Goal: Task Accomplishment & Management: Complete application form

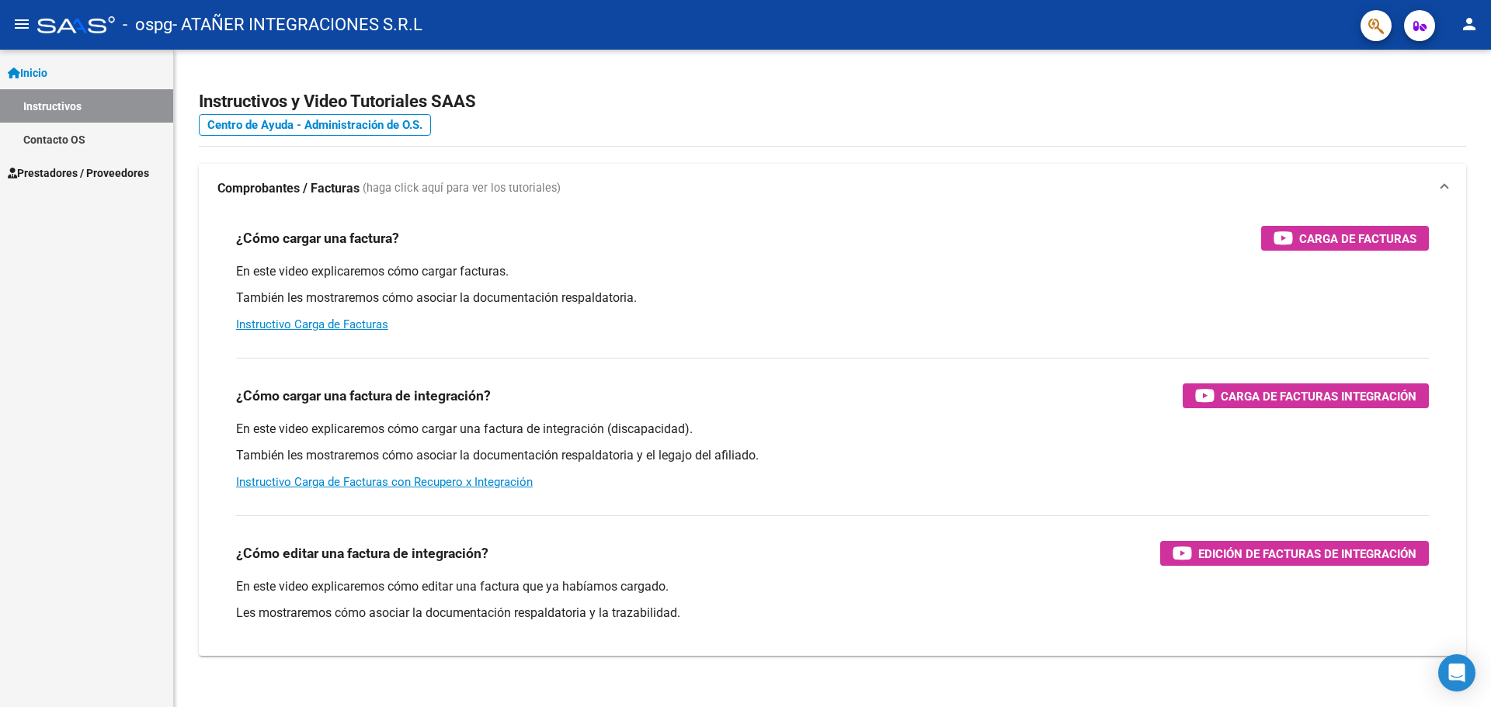
click at [57, 171] on span "Prestadores / Proveedores" at bounding box center [78, 173] width 141 height 17
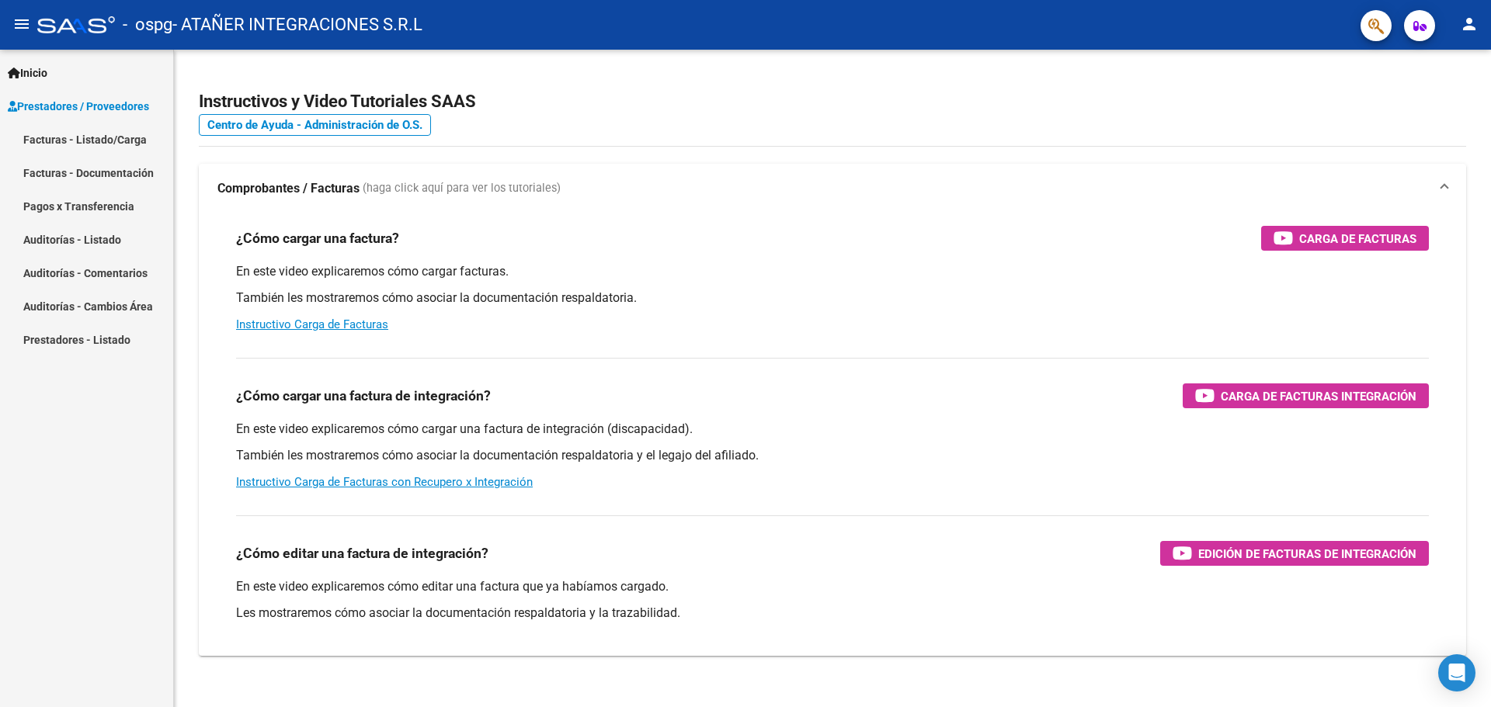
click at [82, 133] on link "Facturas - Listado/Carga" at bounding box center [86, 139] width 173 height 33
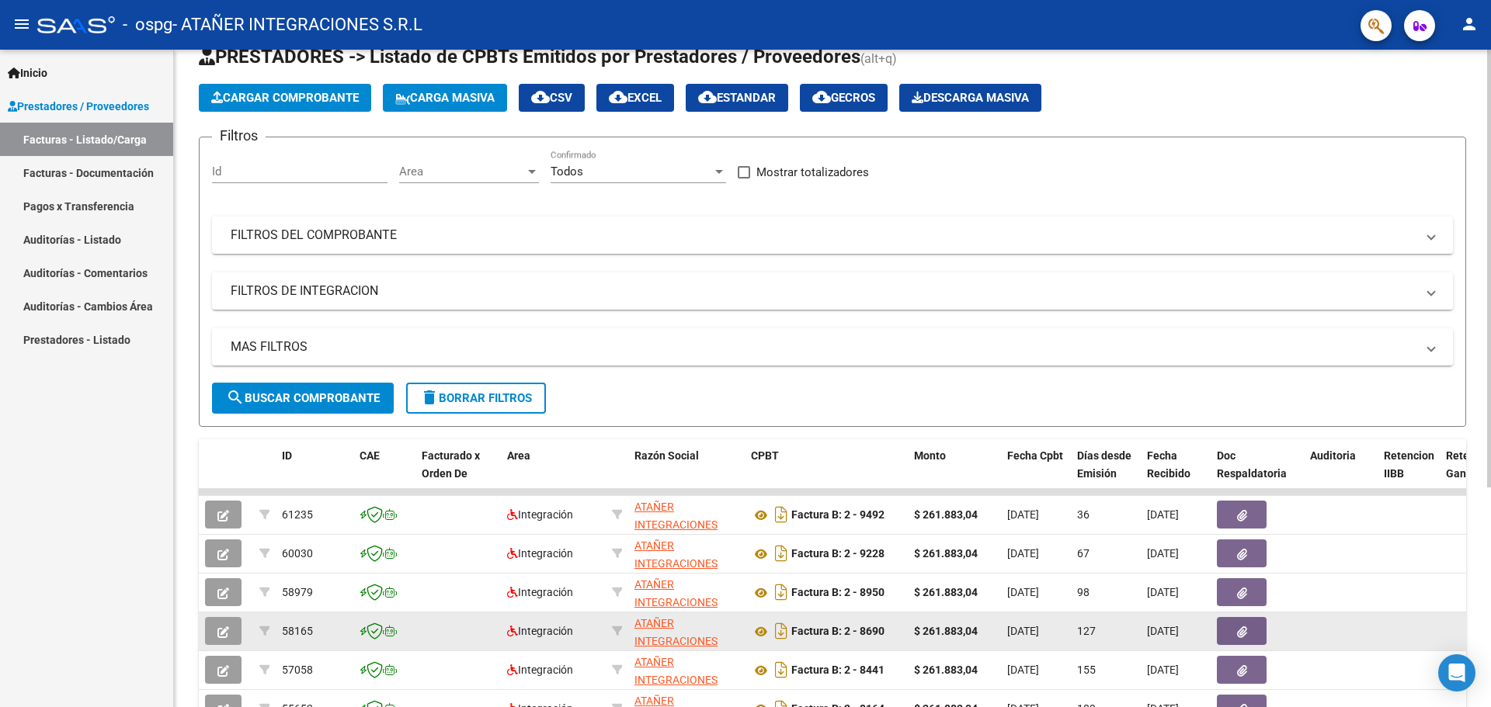
scroll to position [233, 0]
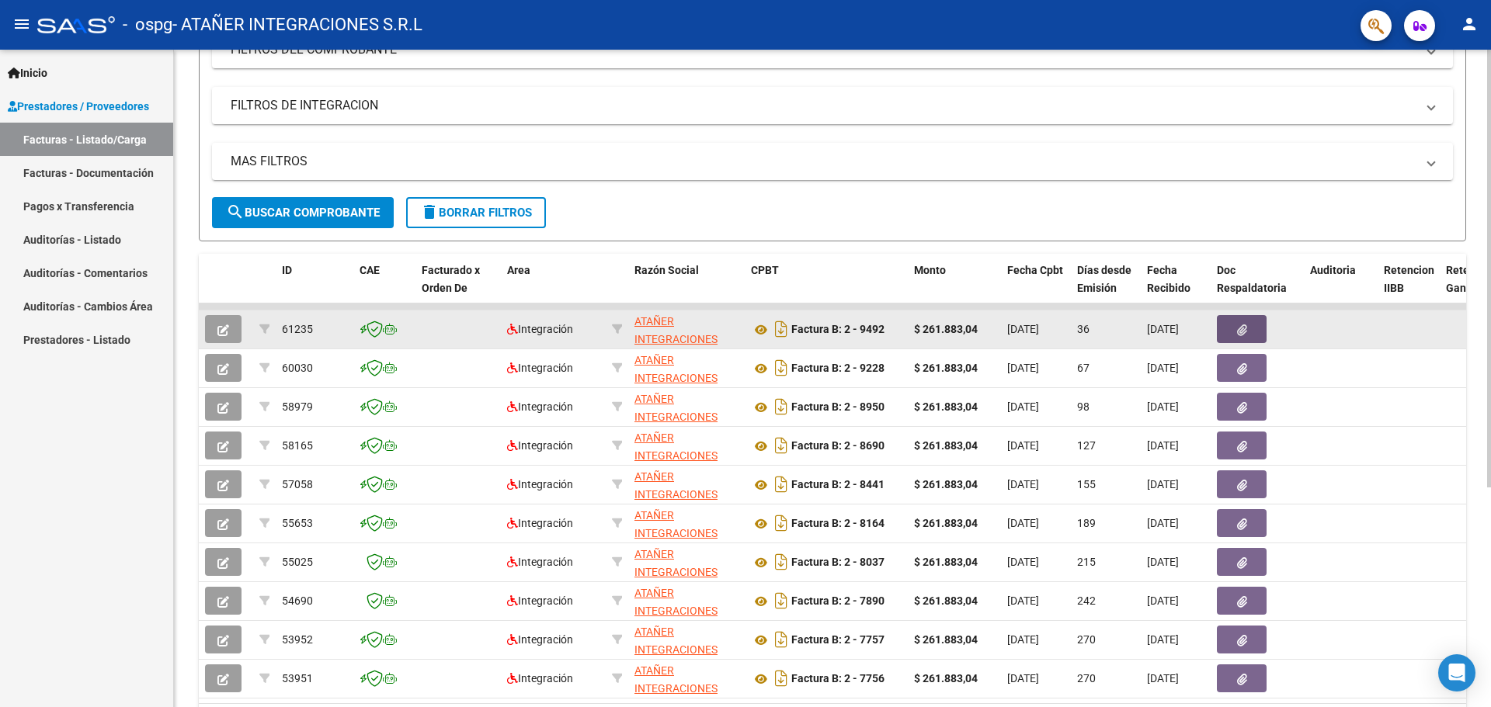
click at [1244, 335] on icon "button" at bounding box center [1242, 331] width 10 height 12
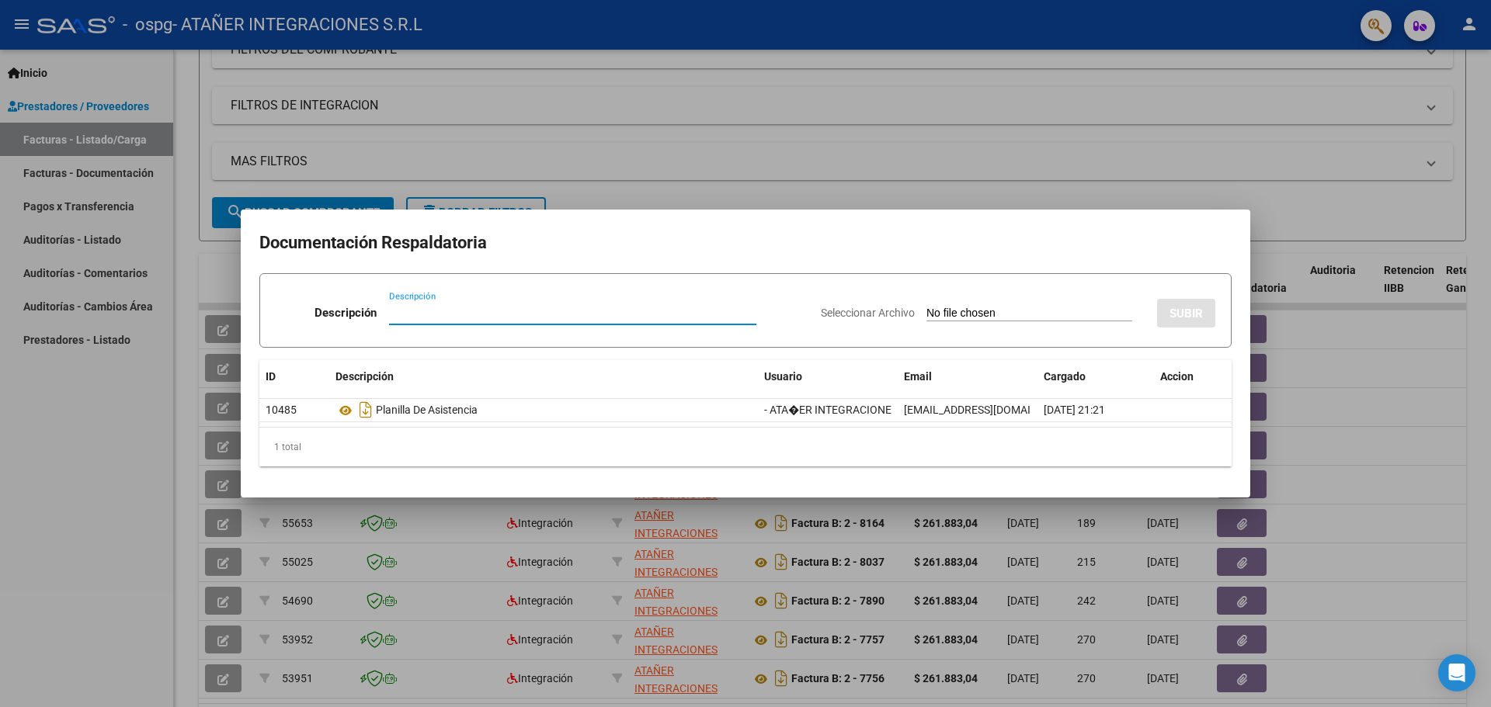
click at [1153, 163] on div at bounding box center [745, 353] width 1491 height 707
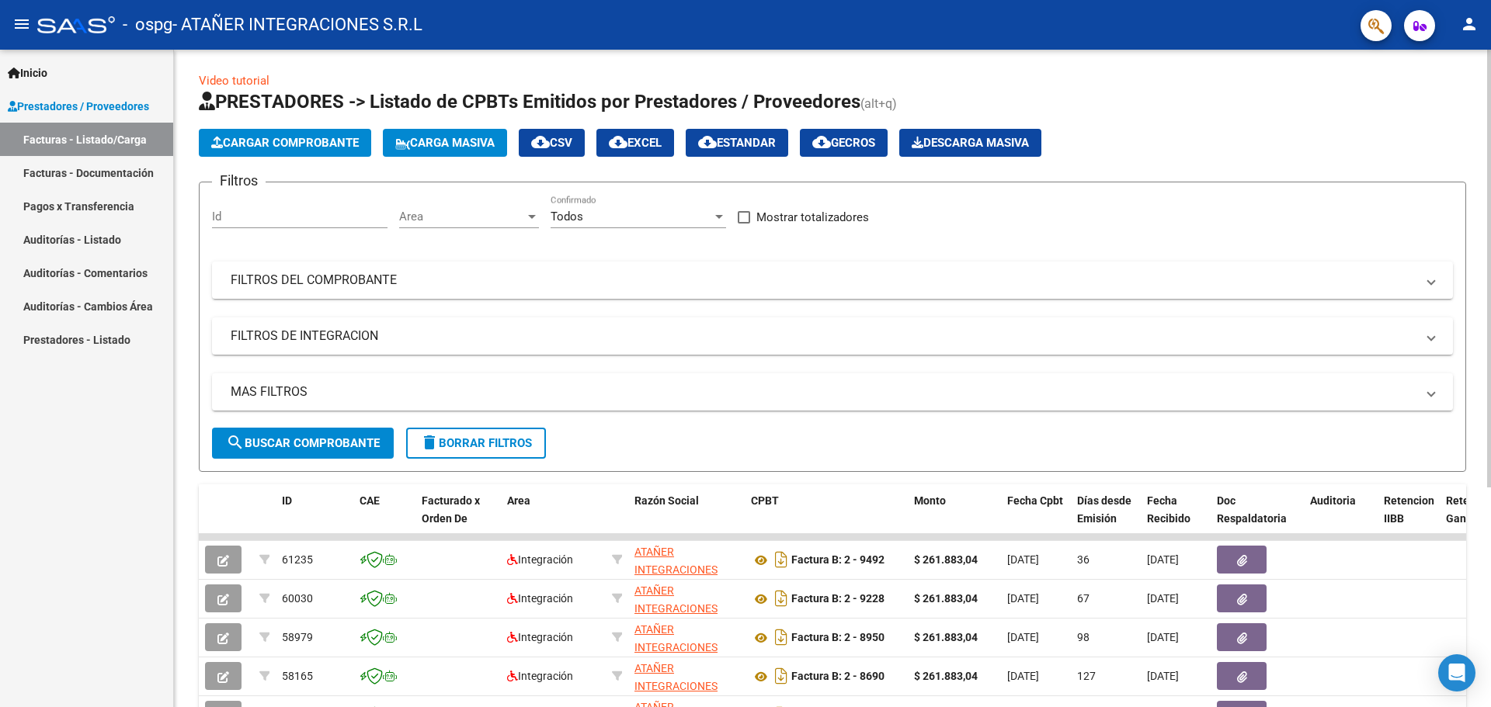
scroll to position [0, 0]
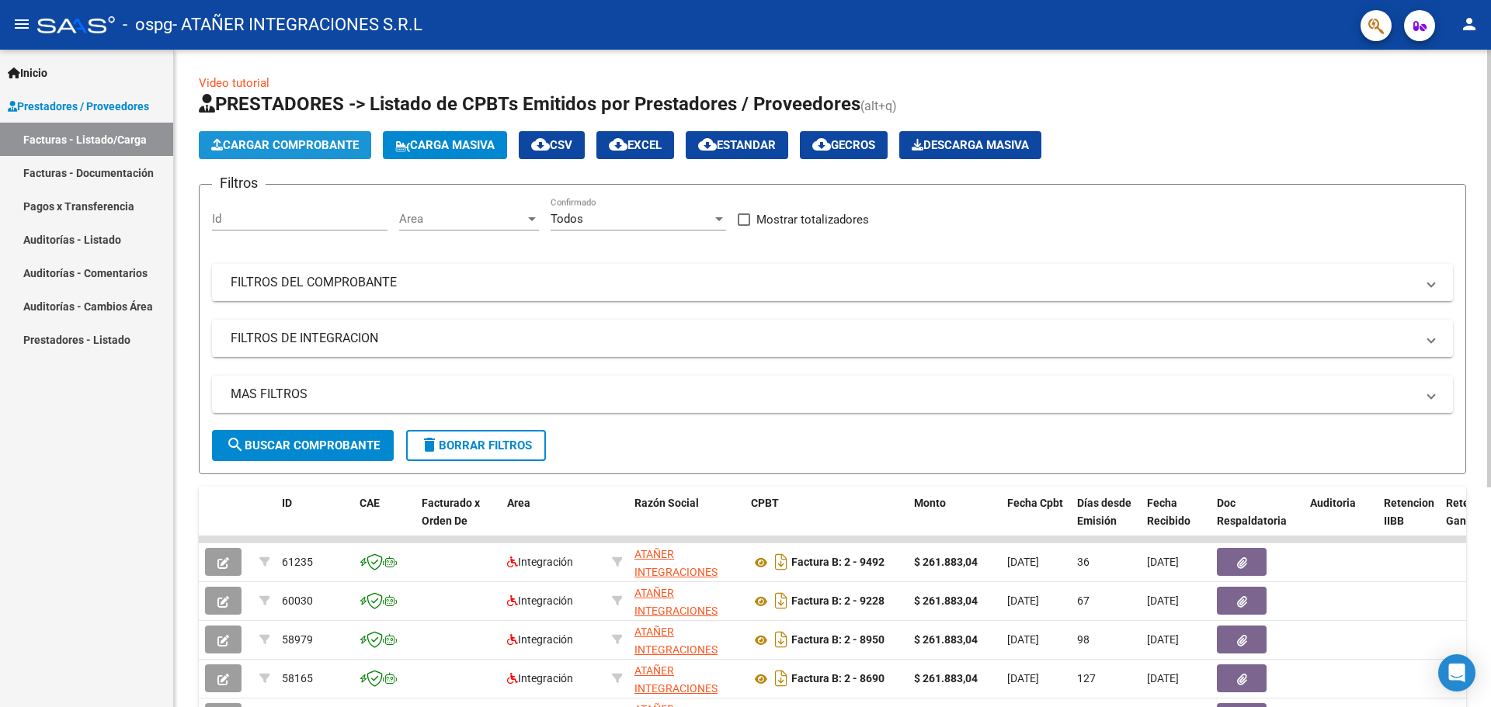
click at [249, 141] on span "Cargar Comprobante" at bounding box center [285, 145] width 148 height 14
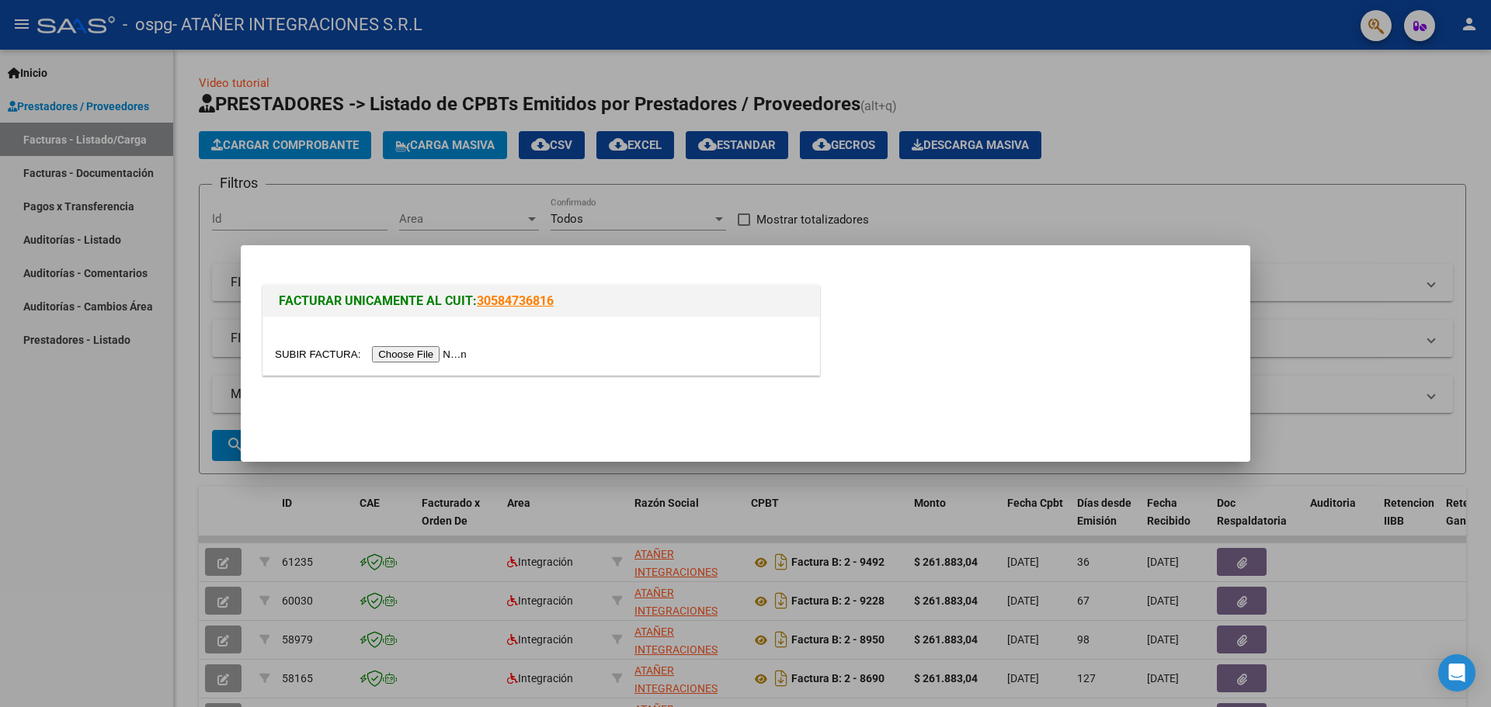
click at [385, 354] on input "file" at bounding box center [373, 354] width 196 height 16
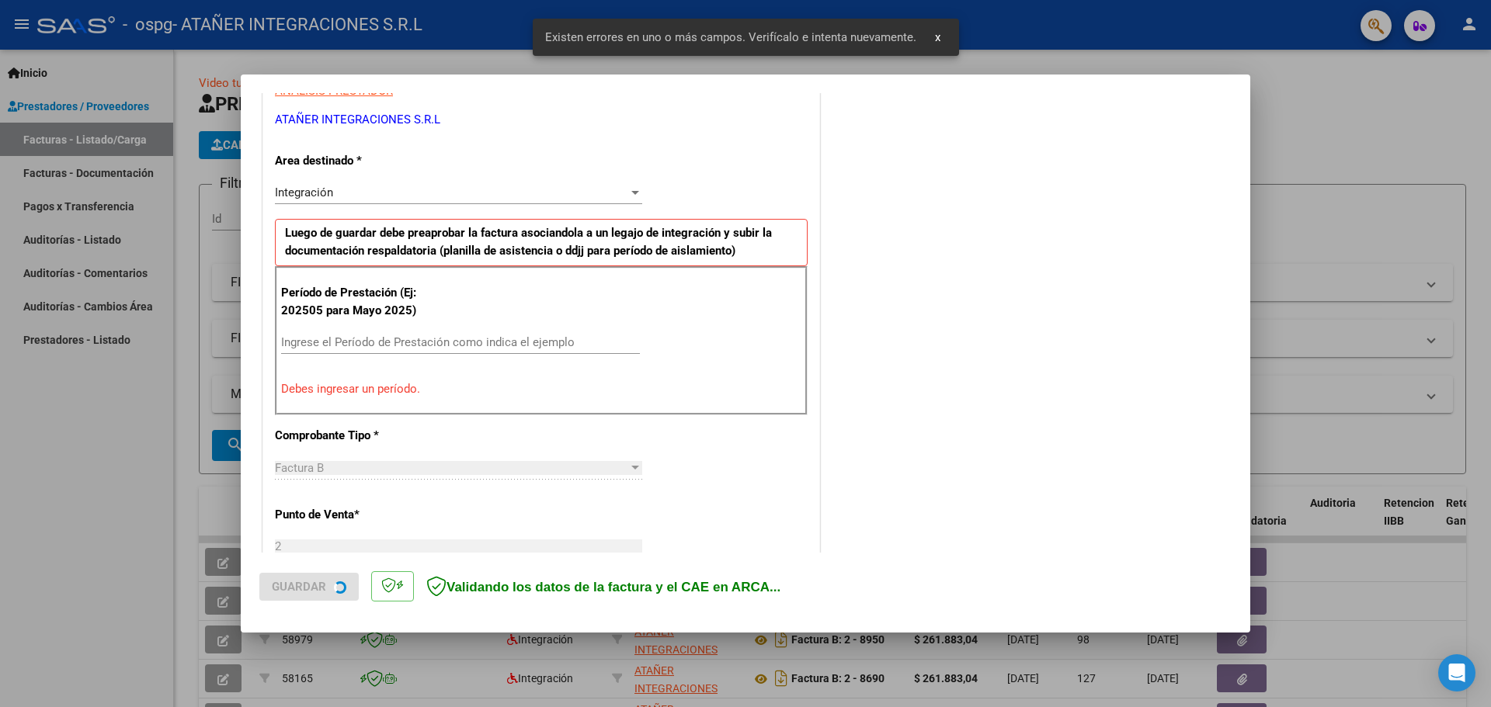
scroll to position [311, 0]
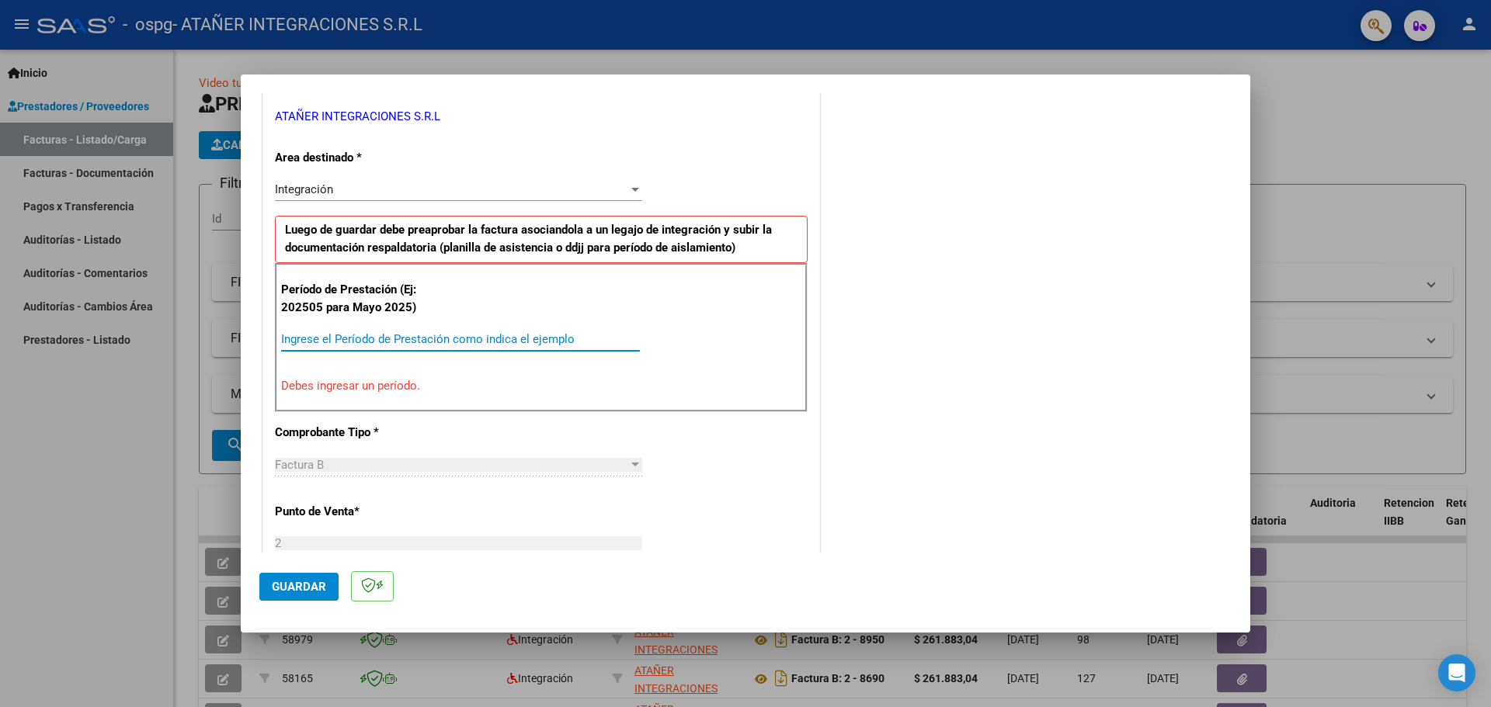
click at [282, 338] on input "Ingrese el Período de Prestación como indica el ejemplo" at bounding box center [460, 339] width 359 height 14
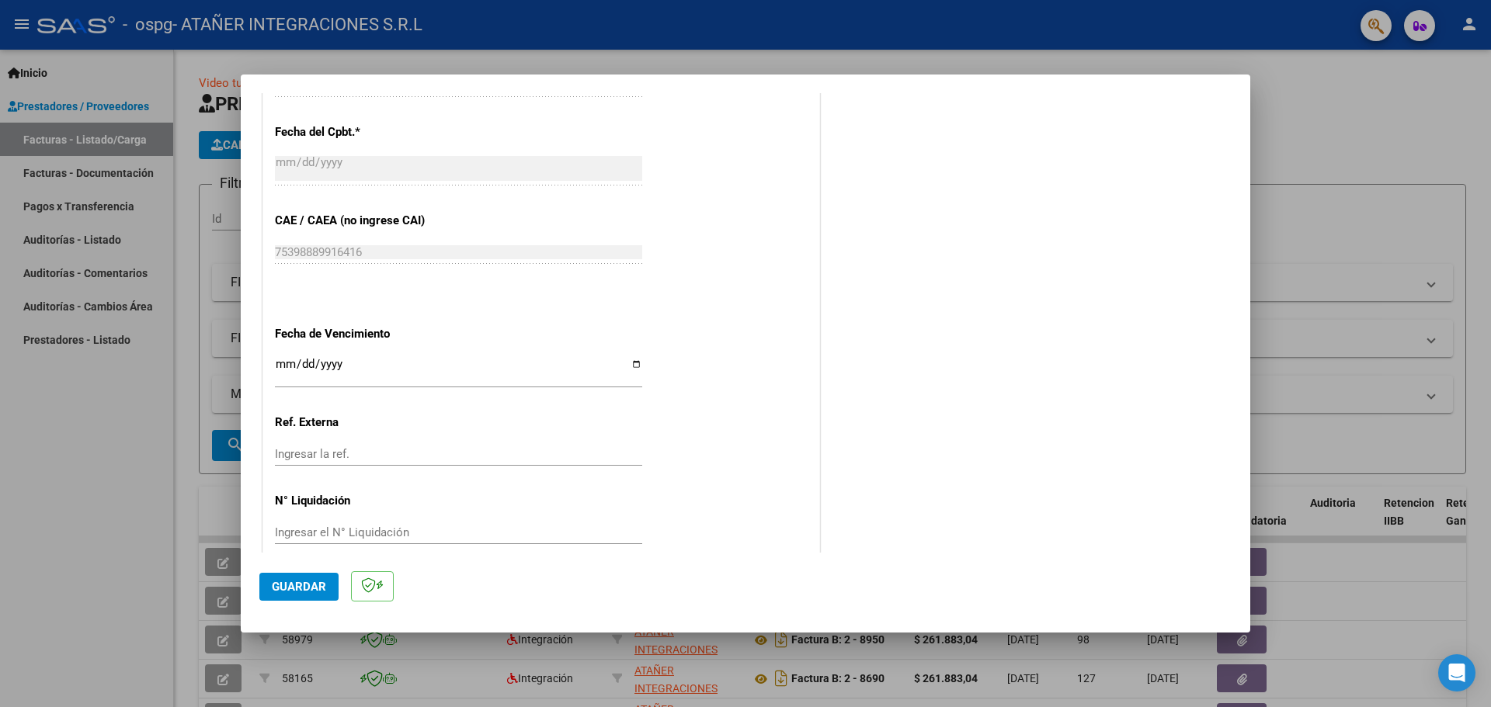
scroll to position [907, 0]
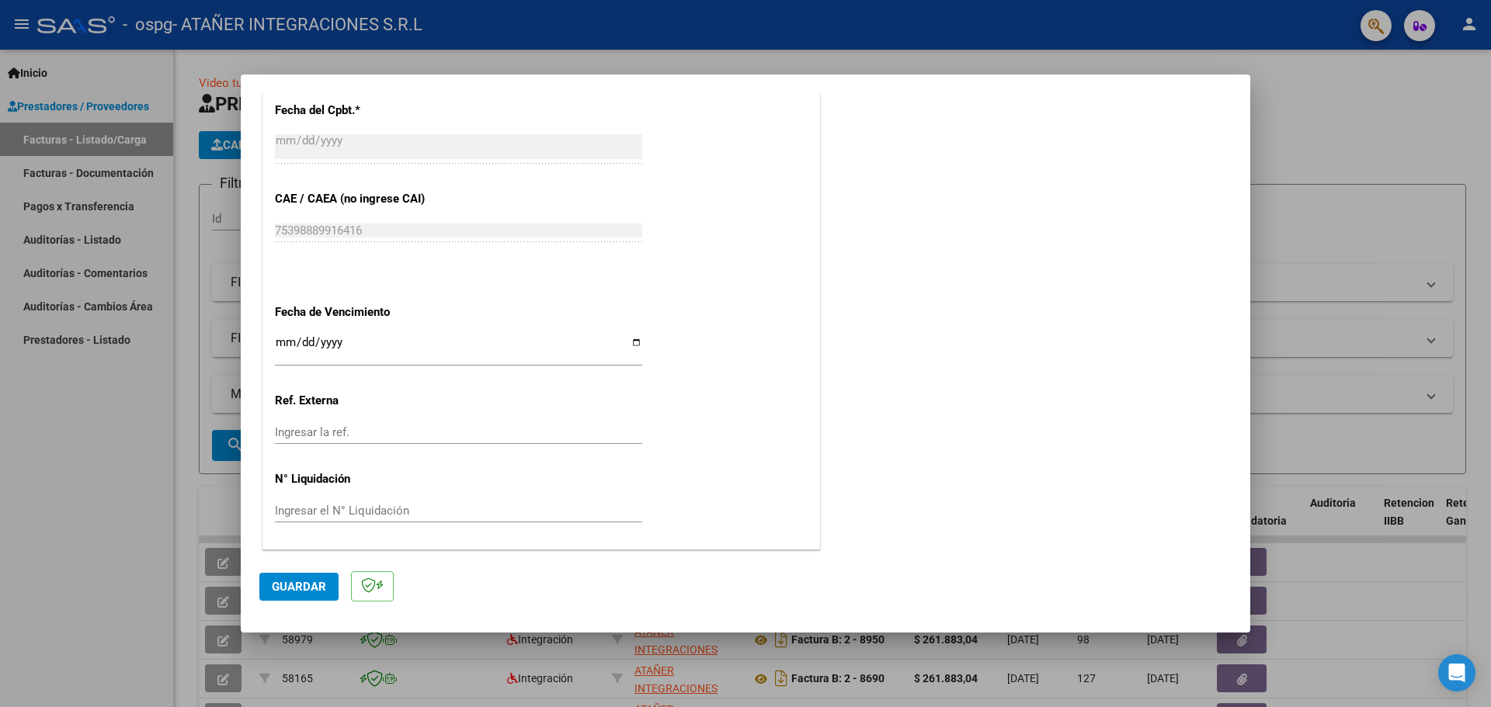
type input "202509"
click at [631, 341] on input "Ingresar la fecha" at bounding box center [458, 348] width 367 height 25
type input "[DATE]"
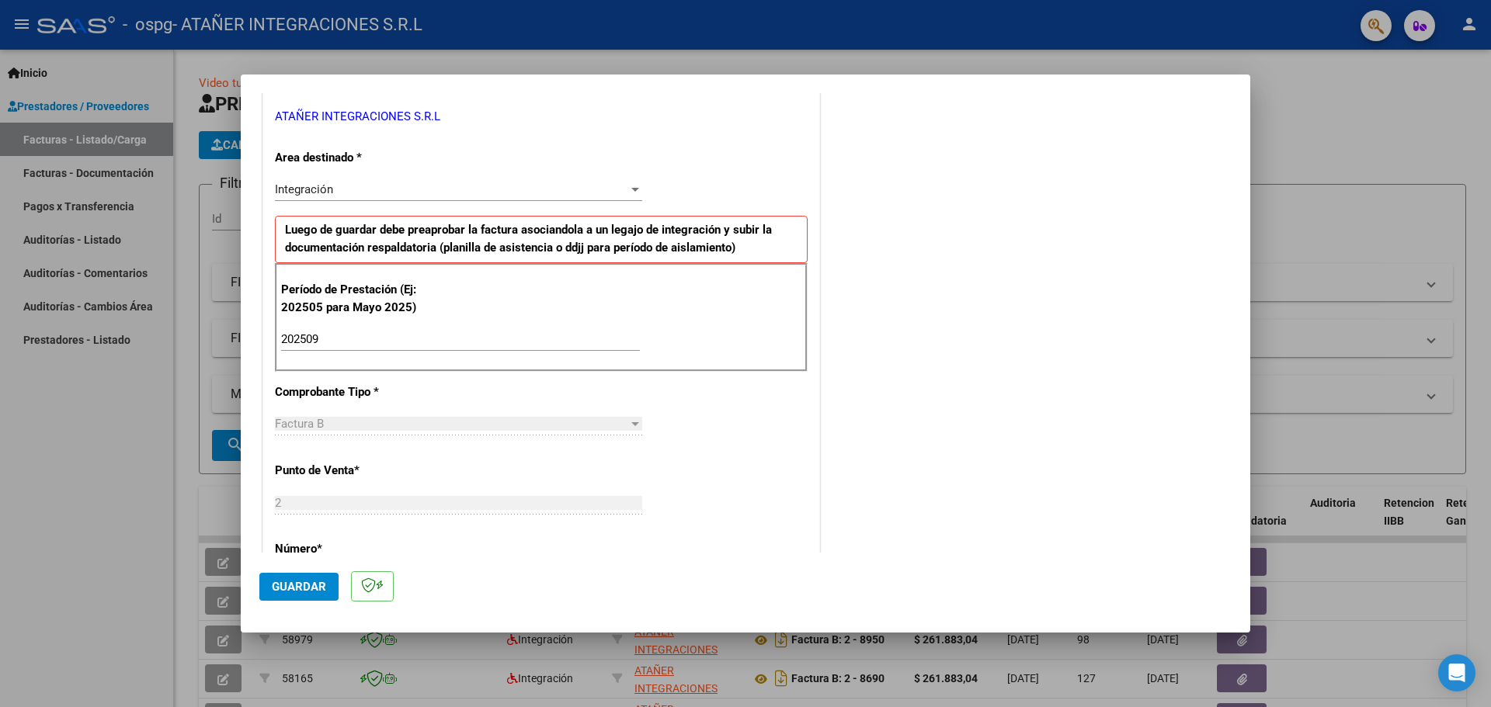
scroll to position [699, 0]
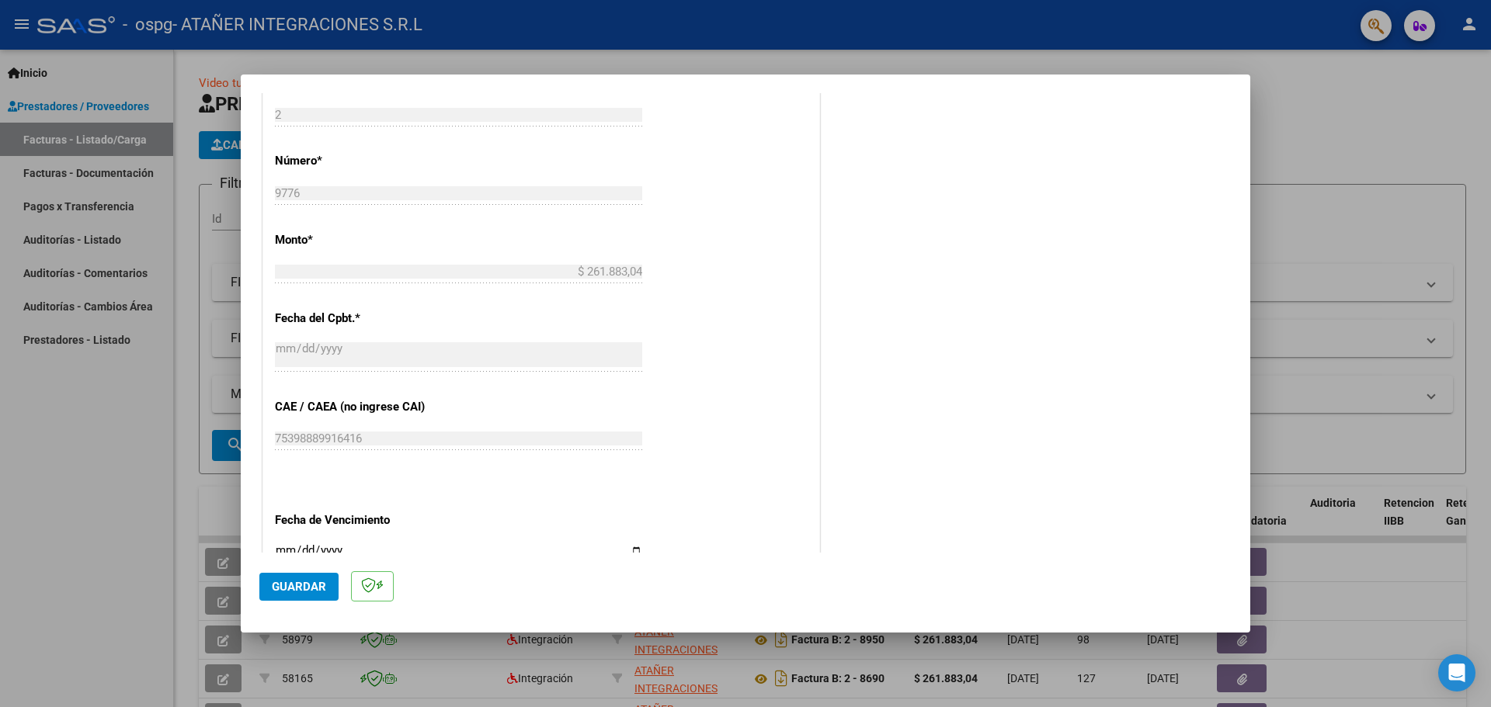
click at [303, 586] on span "Guardar" at bounding box center [299, 587] width 54 height 14
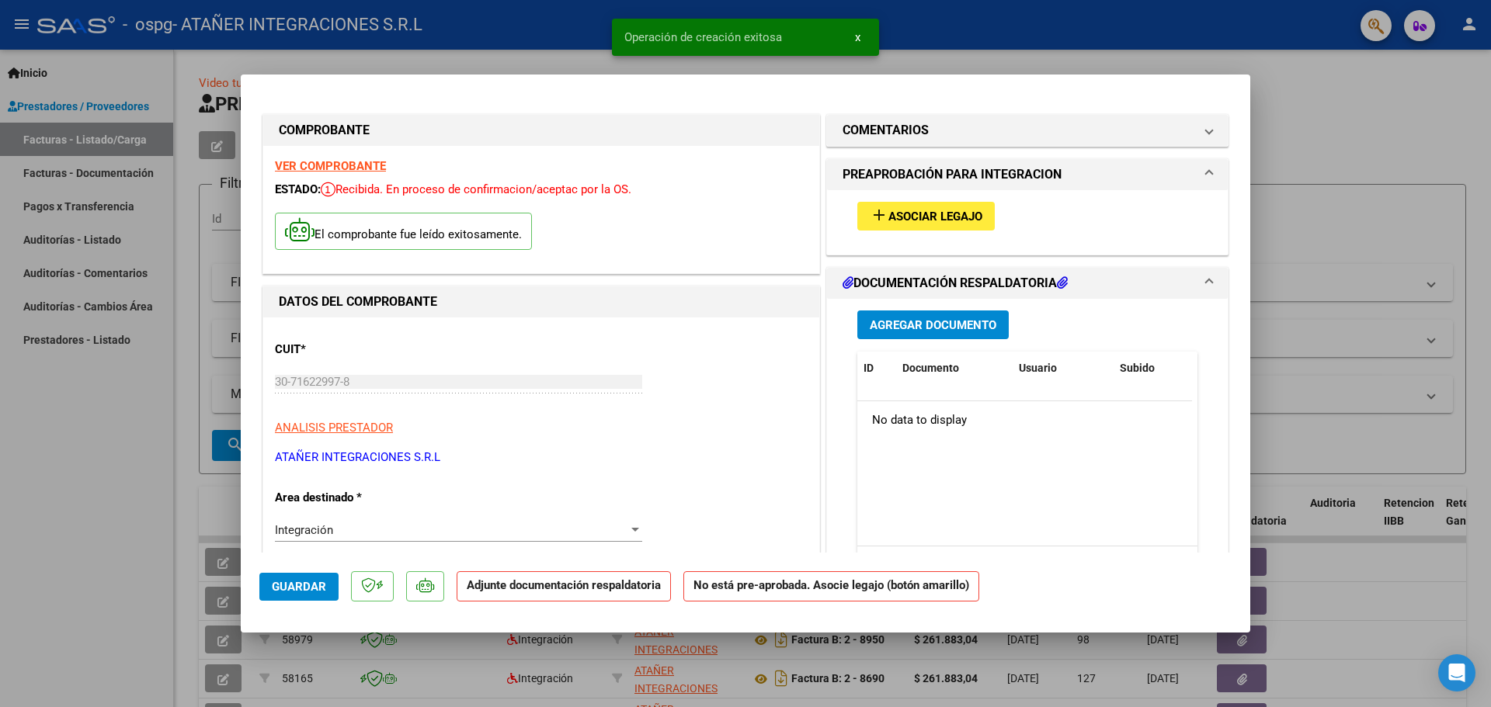
click at [934, 214] on span "Asociar Legajo" at bounding box center [935, 217] width 94 height 14
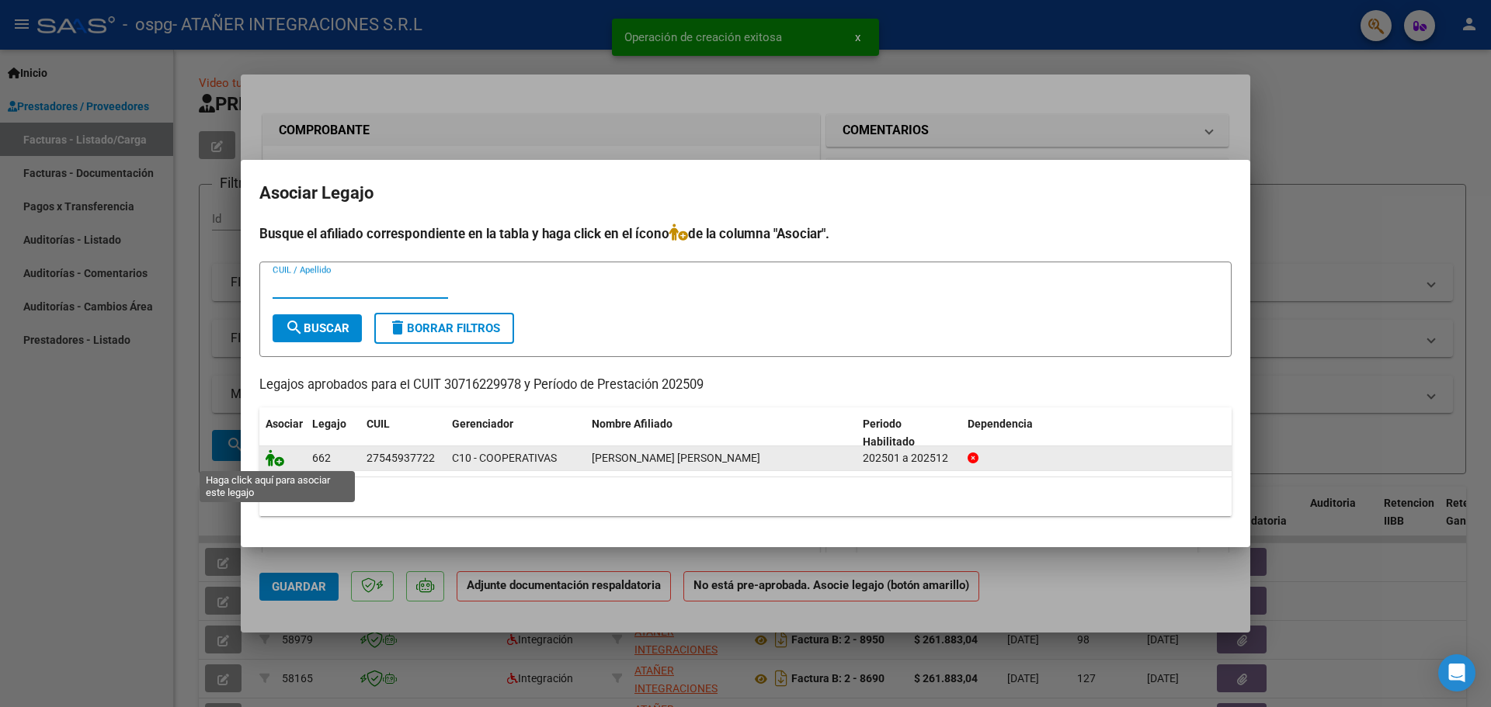
click at [273, 459] on icon at bounding box center [275, 457] width 19 height 17
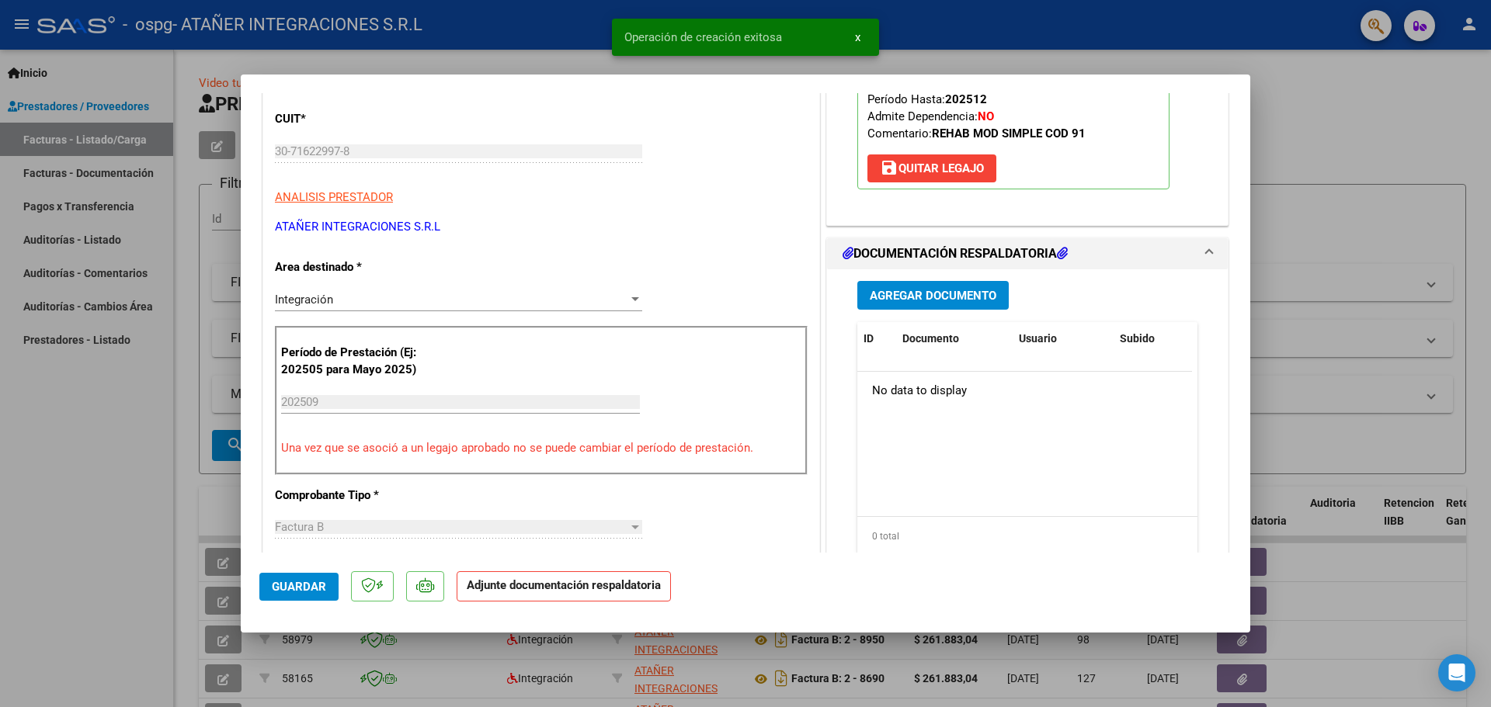
scroll to position [233, 0]
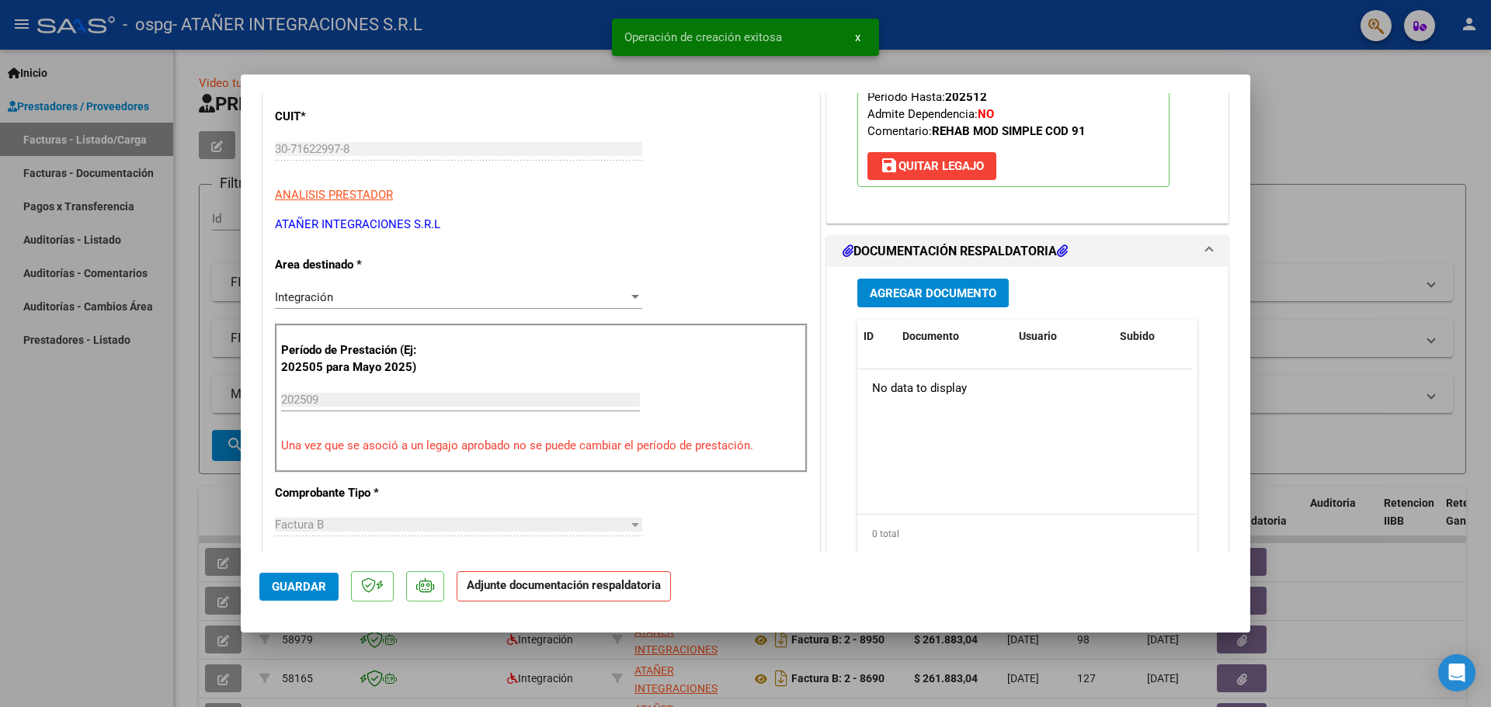
click at [936, 296] on span "Agregar Documento" at bounding box center [932, 293] width 127 height 14
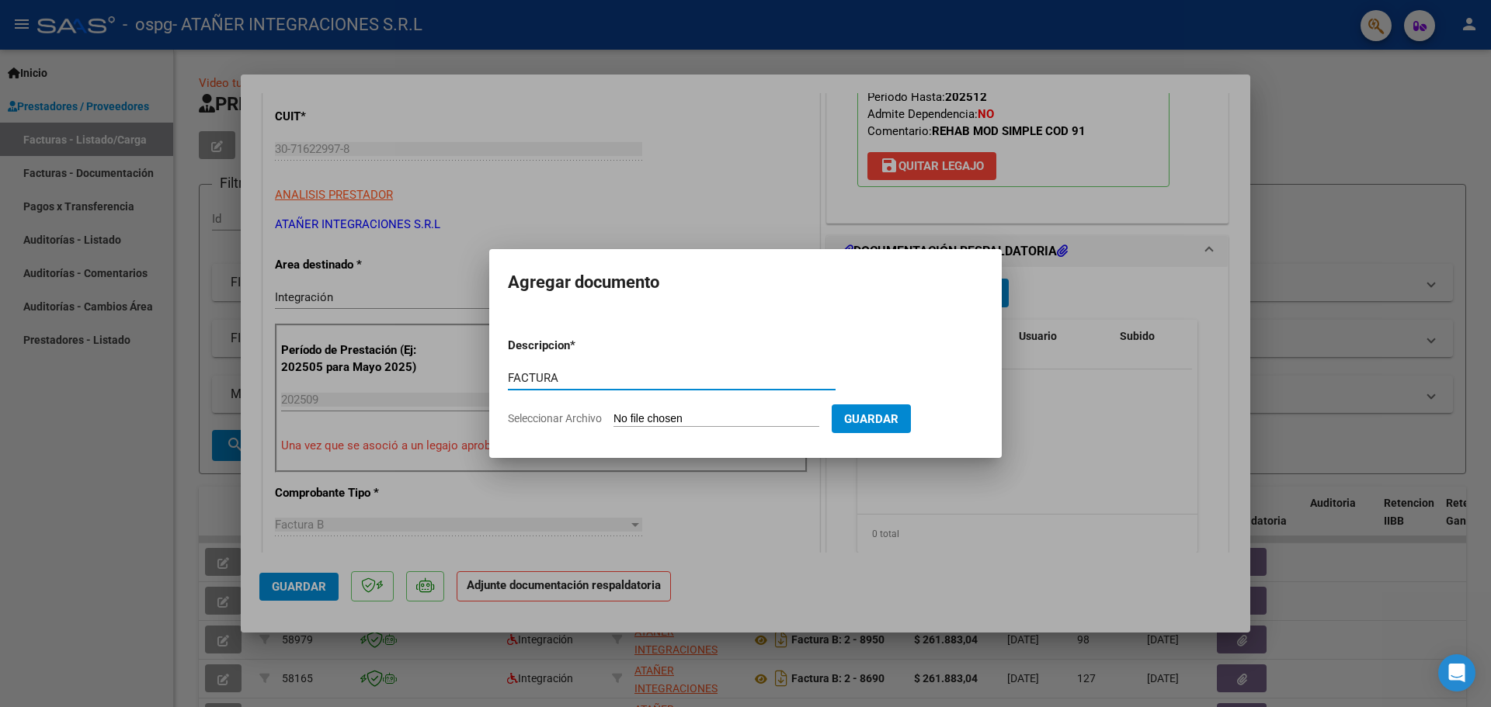
type input "FACTURA"
click at [684, 419] on input "Seleccionar Archivo" at bounding box center [716, 419] width 206 height 15
type input "C:\fakepath\FC B Nº 0002-00009776.PDF"
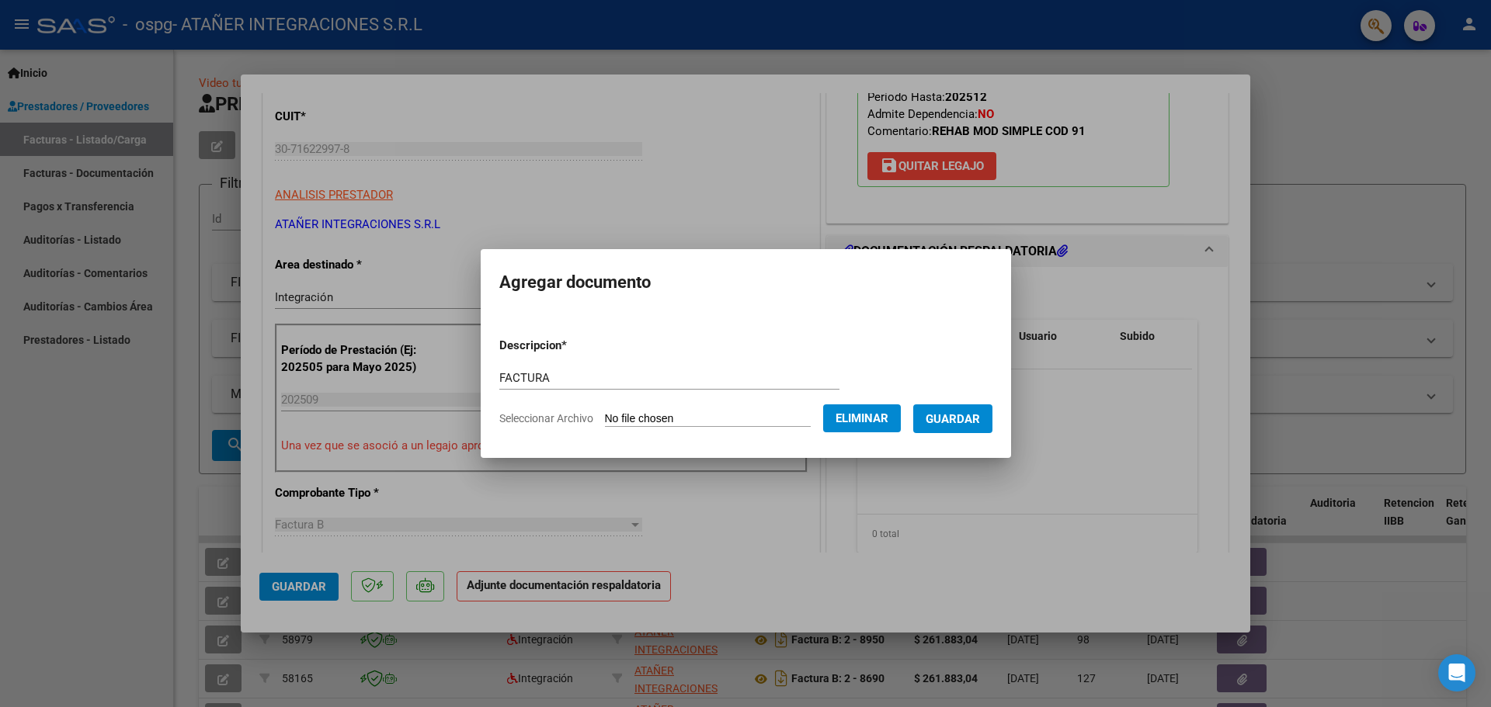
click at [970, 418] on span "Guardar" at bounding box center [952, 419] width 54 height 14
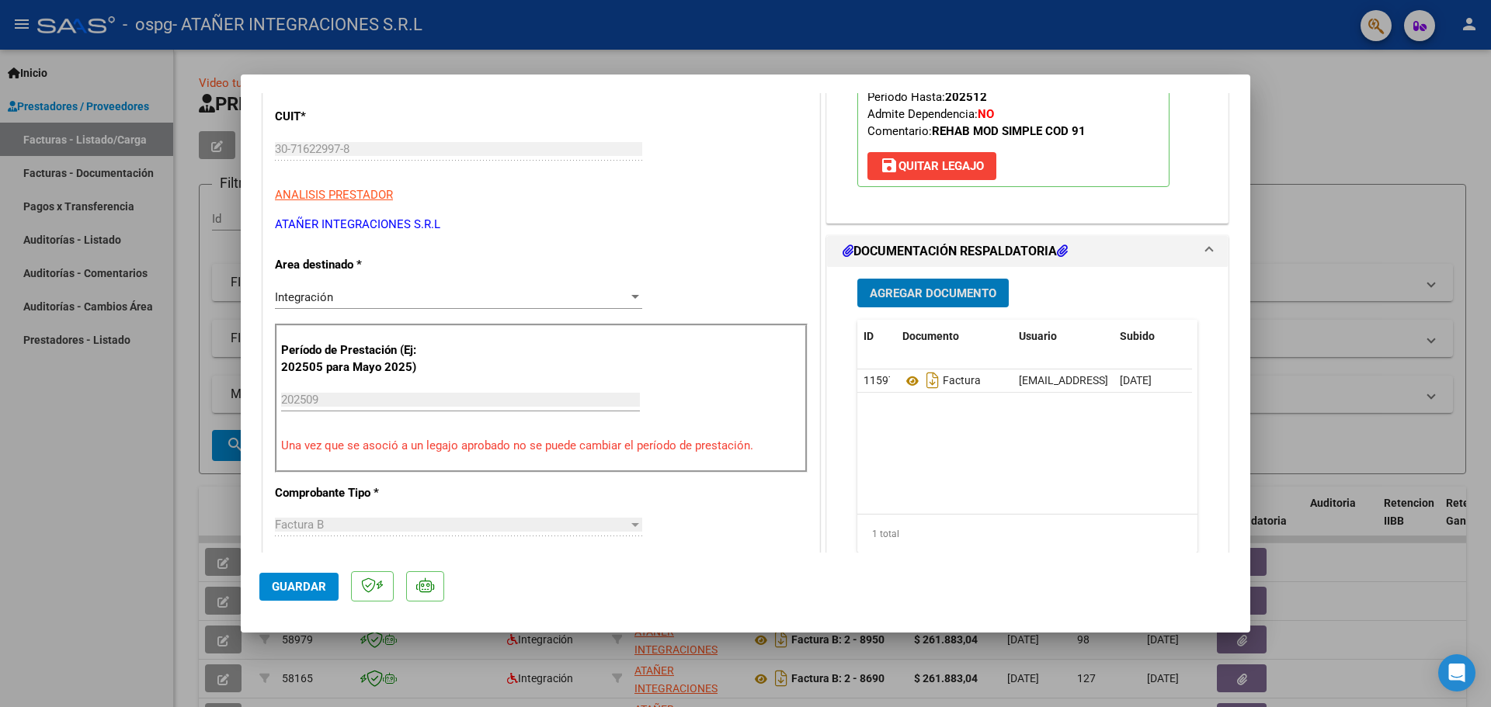
click at [901, 292] on span "Agregar Documento" at bounding box center [932, 293] width 127 height 14
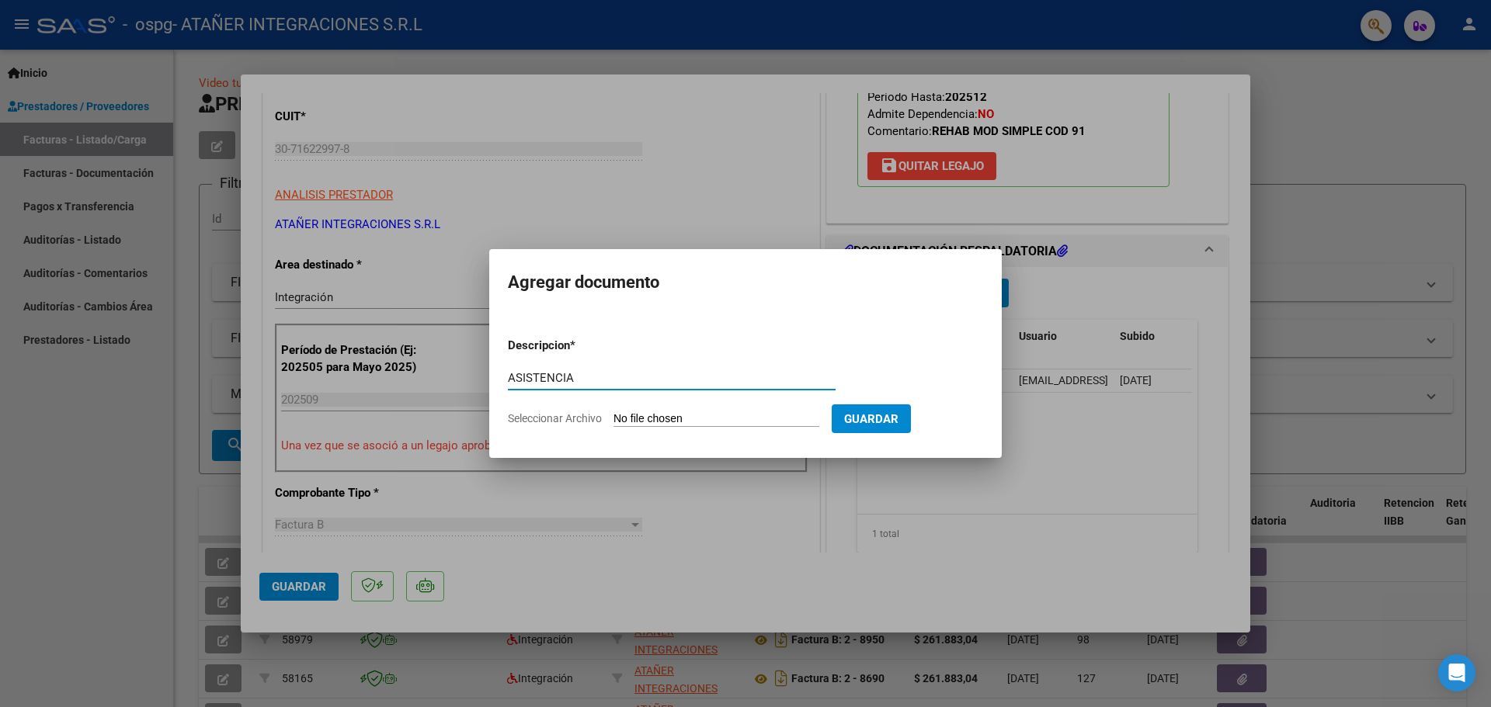
type input "ASISTENCIA"
click at [679, 422] on input "Seleccionar Archivo" at bounding box center [716, 419] width 206 height 15
type input "C:\fakepath\[PERSON_NAME] ELUNEY ASISTENCIA SEPTIEMBRE 2025.pdf"
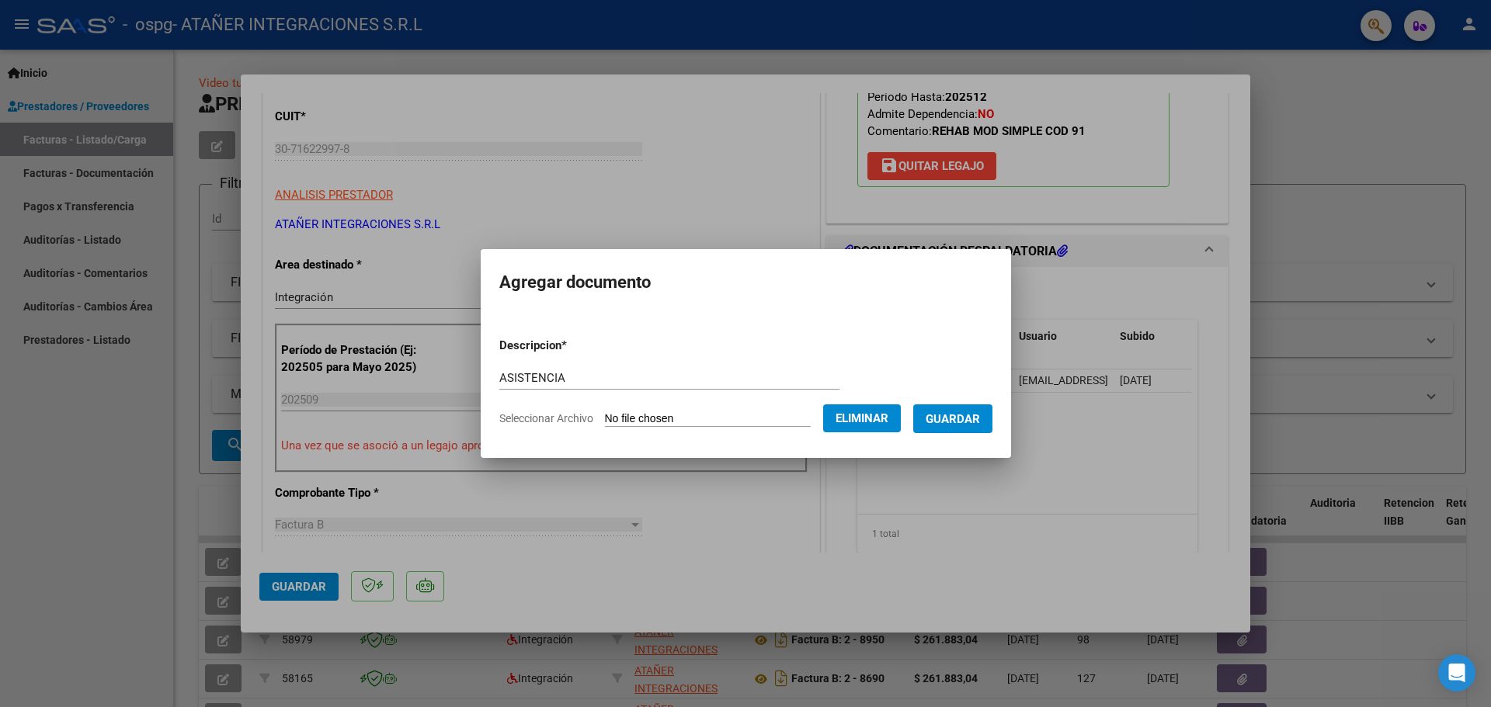
click at [975, 423] on span "Guardar" at bounding box center [952, 419] width 54 height 14
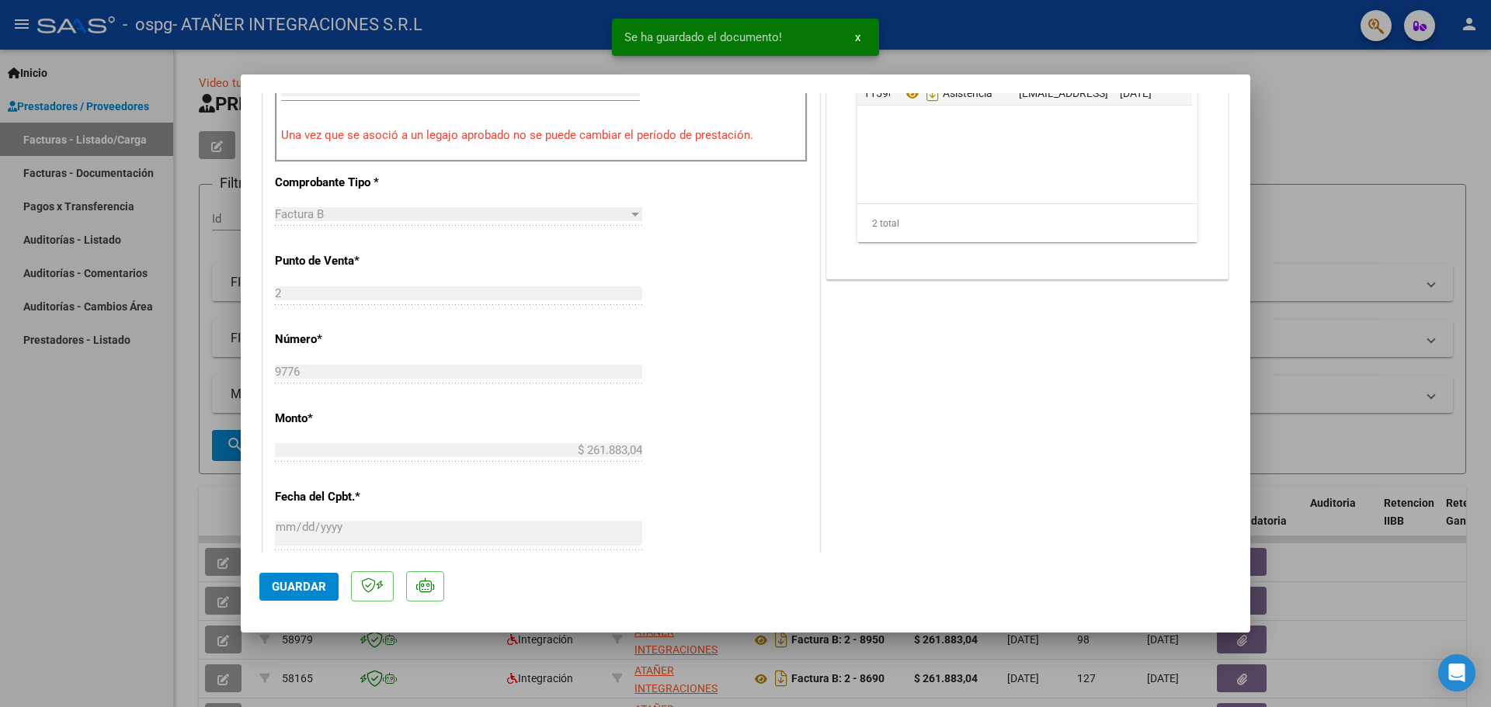
scroll to position [930, 0]
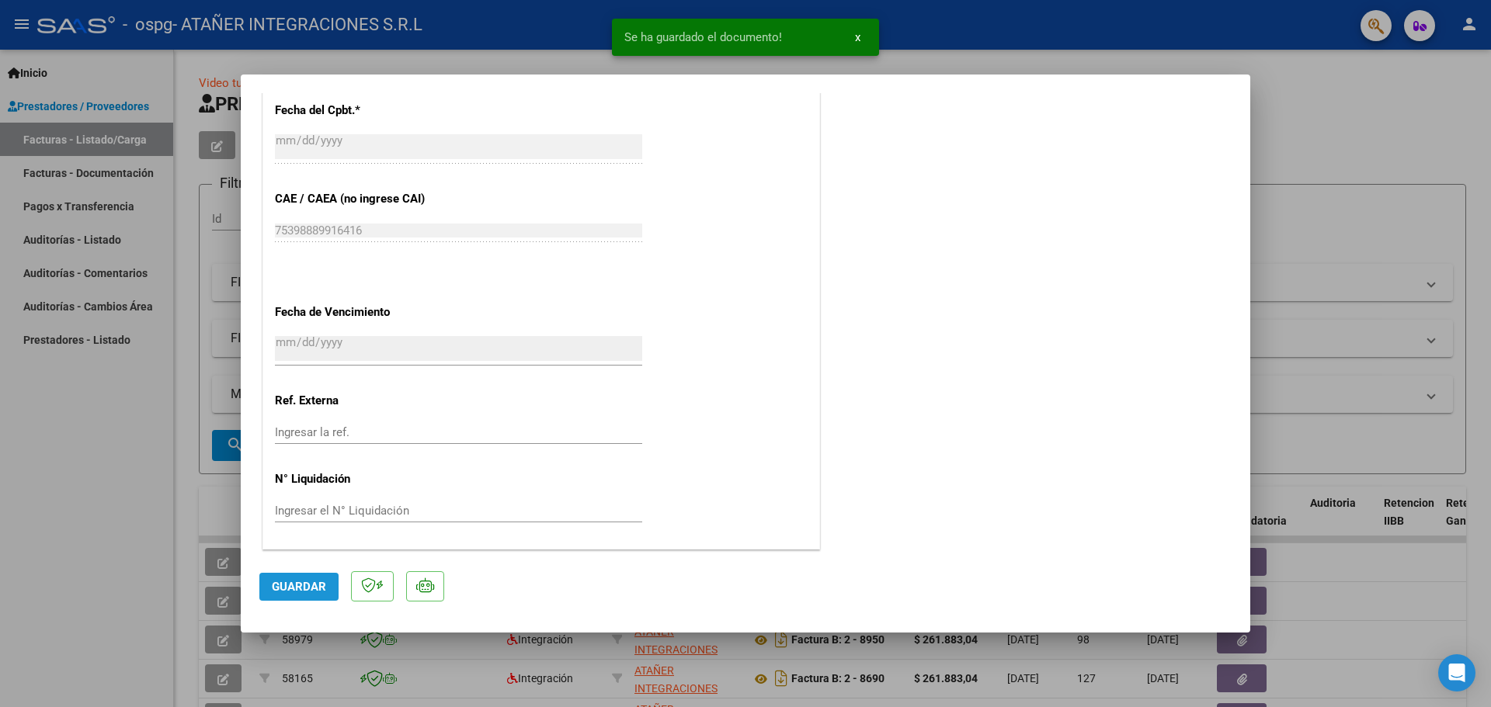
click at [286, 592] on span "Guardar" at bounding box center [299, 587] width 54 height 14
click at [1325, 137] on div at bounding box center [745, 353] width 1491 height 707
type input "$ 0,00"
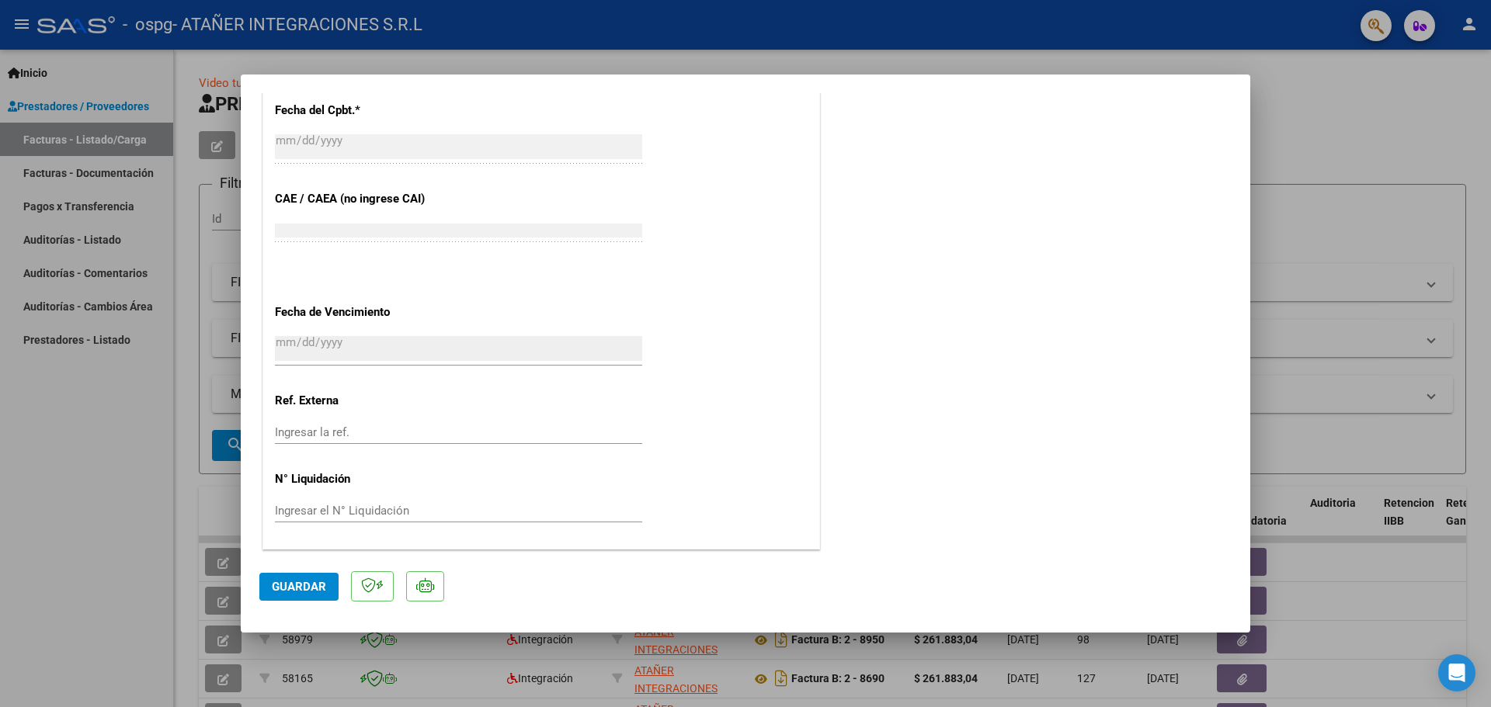
scroll to position [1038, 0]
